Goal: Find contact information: Find contact information

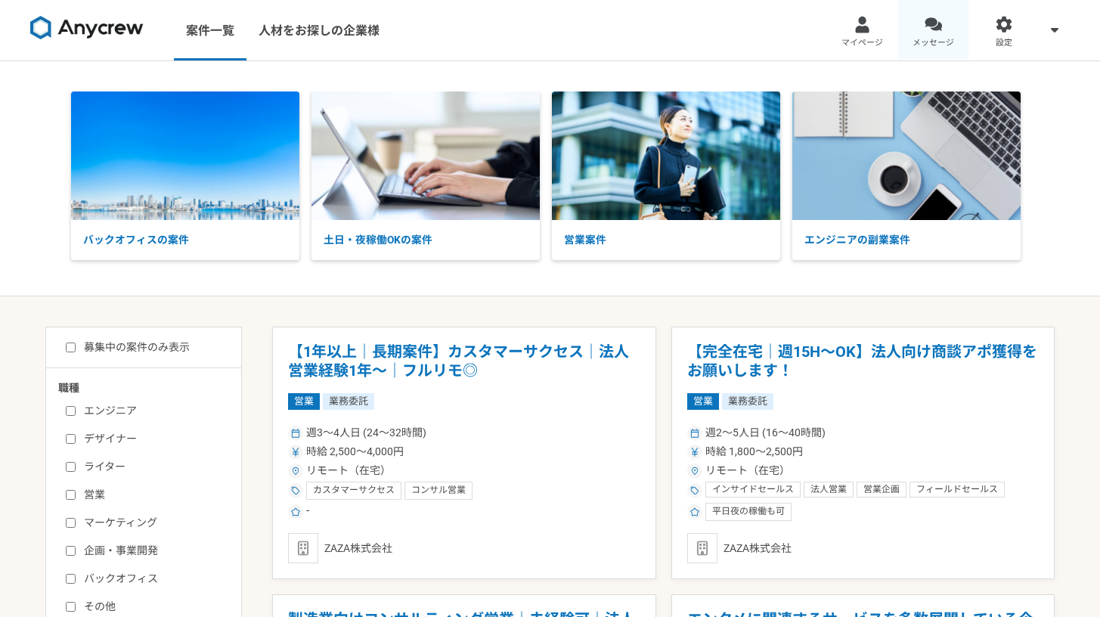
click at [924, 37] on span "メッセージ" at bounding box center [933, 43] width 42 height 12
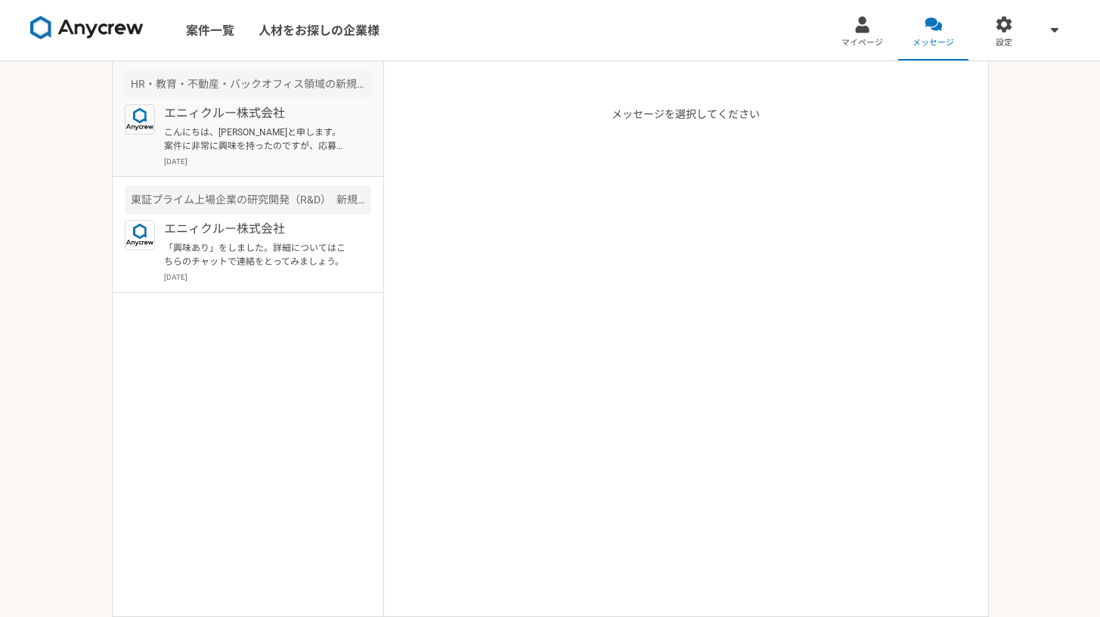
click at [215, 121] on p "エニィクルー株式会社" at bounding box center [257, 113] width 187 height 18
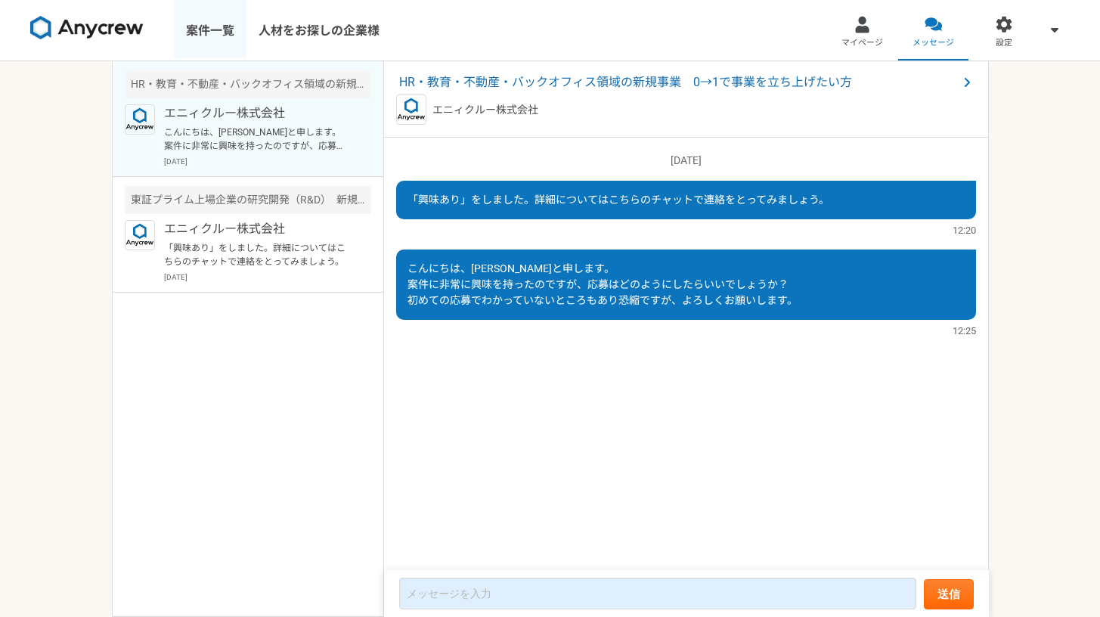
click at [209, 33] on link "案件一覧" at bounding box center [210, 30] width 73 height 60
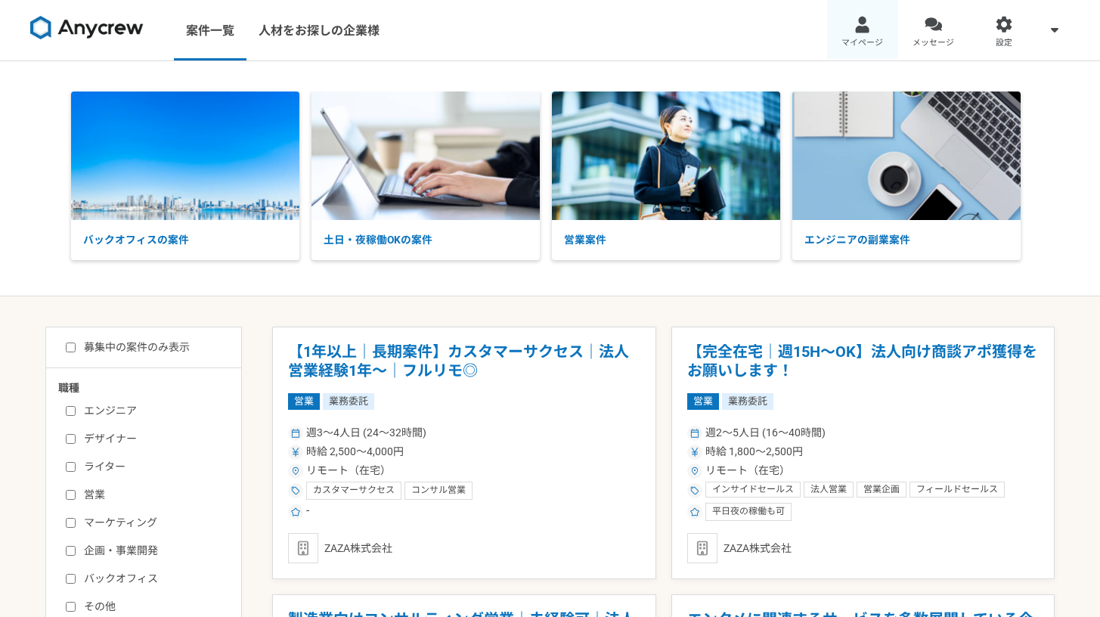
click at [883, 40] on link "マイページ" at bounding box center [862, 30] width 71 height 60
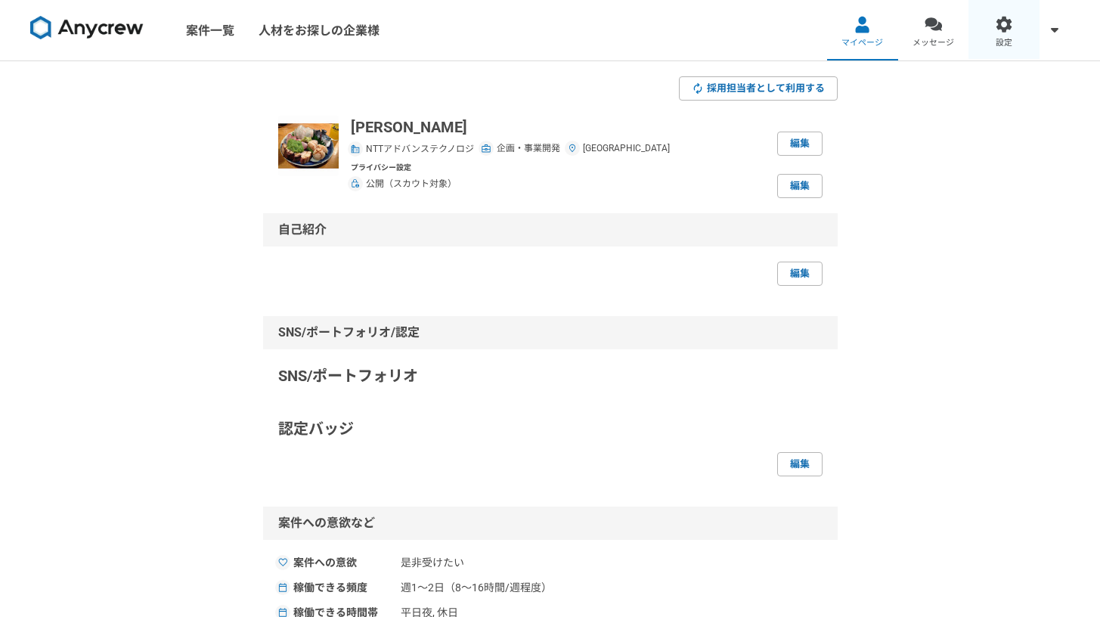
click at [1021, 27] on link "設定" at bounding box center [1003, 30] width 71 height 60
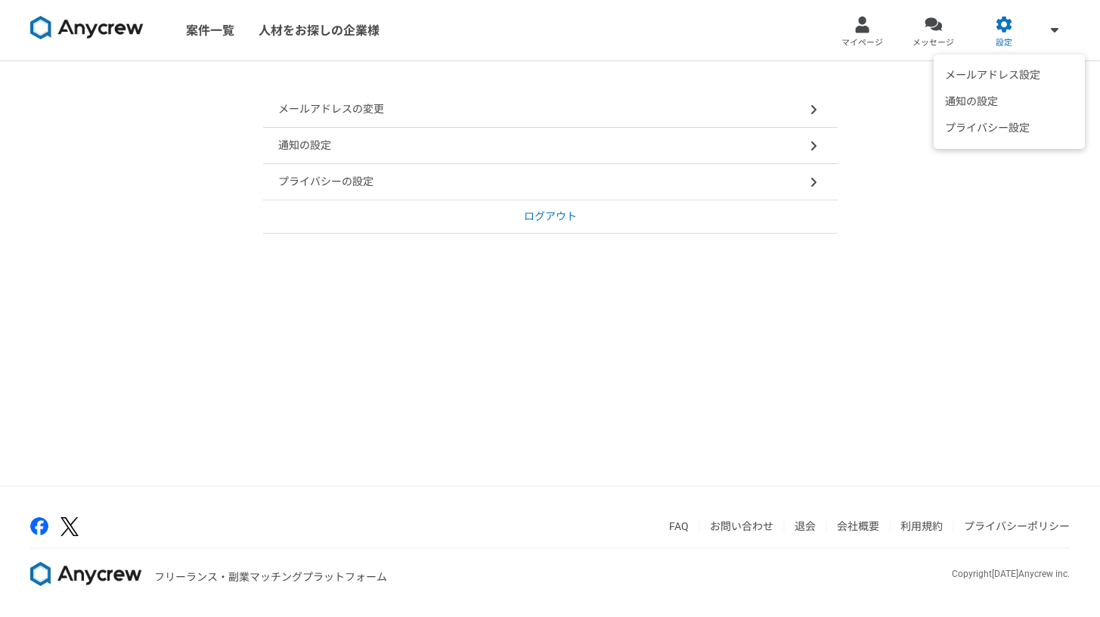
click at [1067, 30] on div "メールアドレス設定 通知の設定 プライバシー設定" at bounding box center [1054, 30] width 30 height 60
click at [1058, 31] on span at bounding box center [1054, 29] width 18 height 18
click at [1051, 33] on icon at bounding box center [1055, 29] width 8 height 12
drag, startPoint x: 831, startPoint y: 376, endPoint x: 986, endPoint y: 98, distance: 318.8
click at [831, 376] on div "メールアドレスの変更 通知の設定 プライバシーの設定 ログアウト" at bounding box center [550, 273] width 1100 height 424
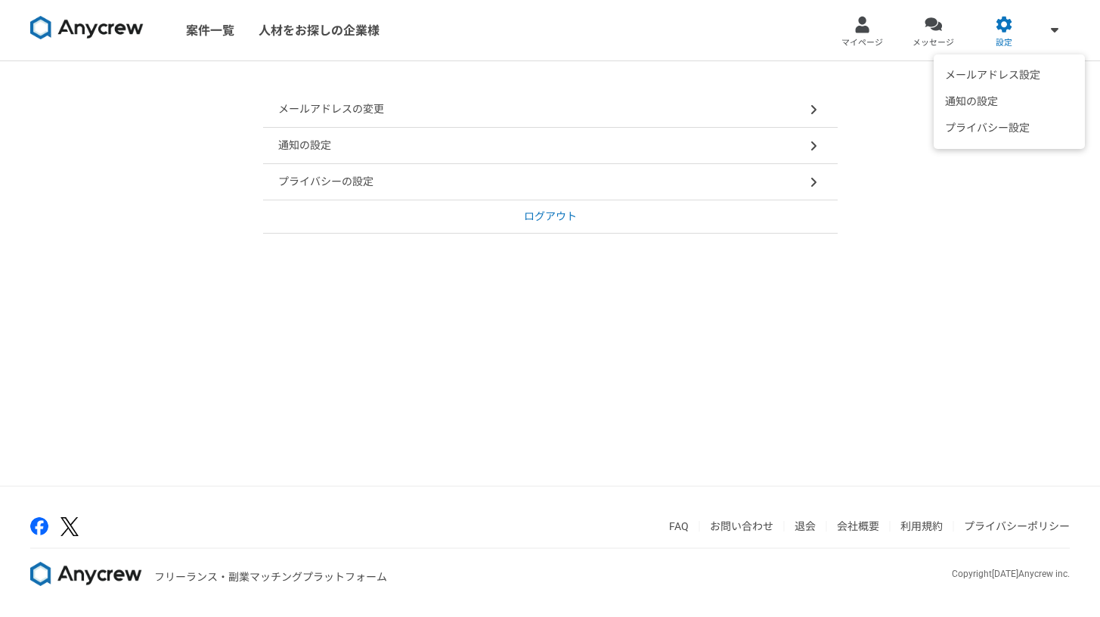
click at [1055, 31] on icon at bounding box center [1055, 29] width 8 height 5
click at [94, 30] on img at bounding box center [86, 28] width 113 height 24
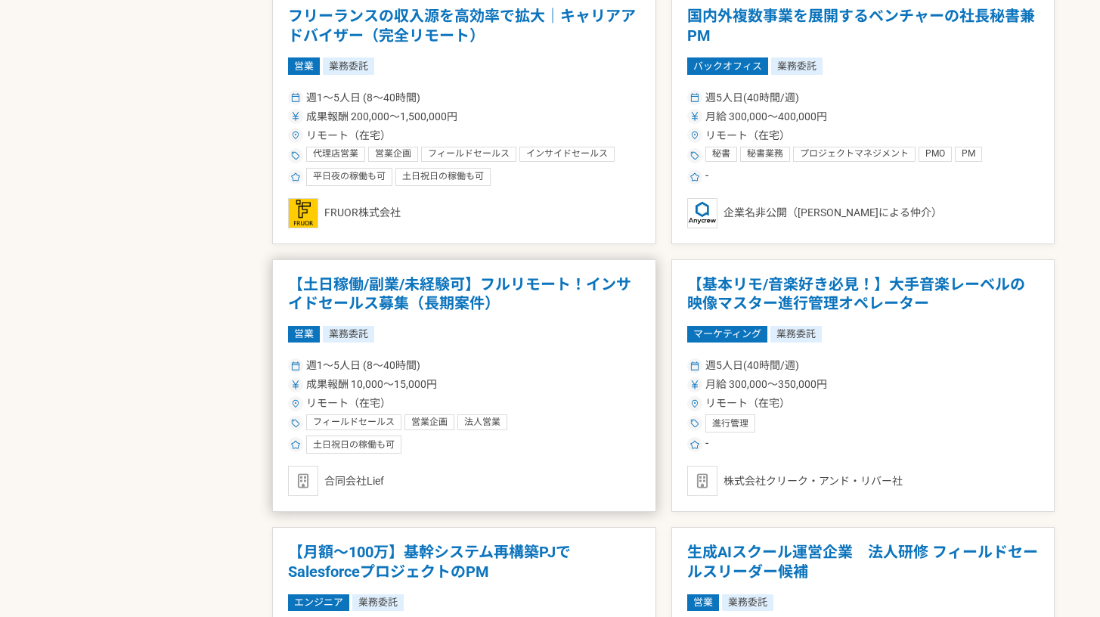
scroll to position [2623, 0]
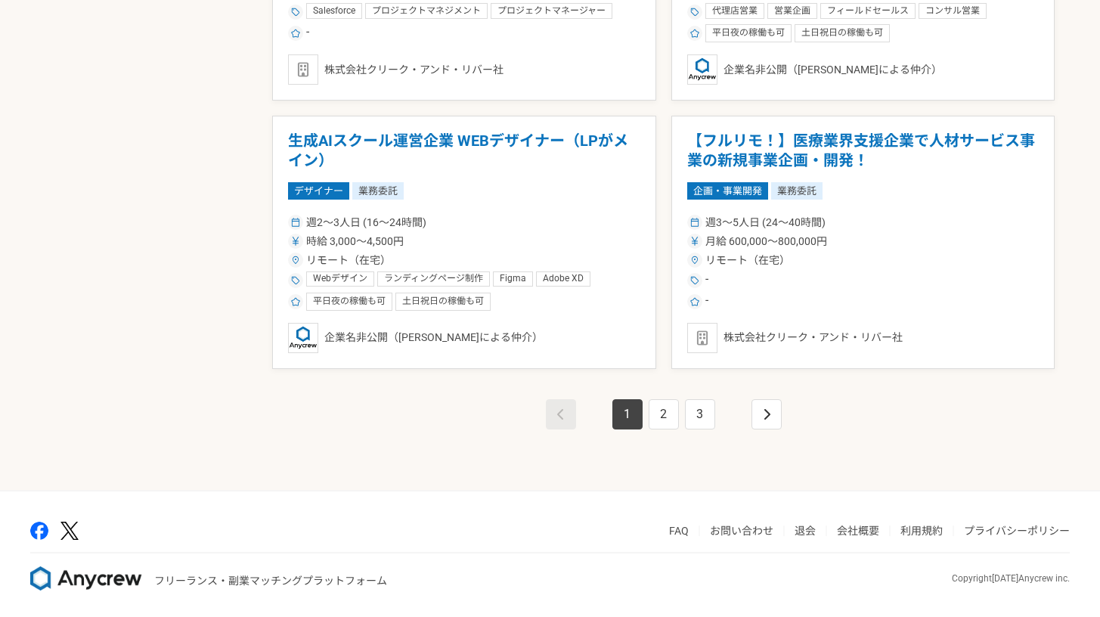
click at [735, 528] on link "お問い合わせ" at bounding box center [741, 531] width 63 height 12
